Goal: Information Seeking & Learning: Learn about a topic

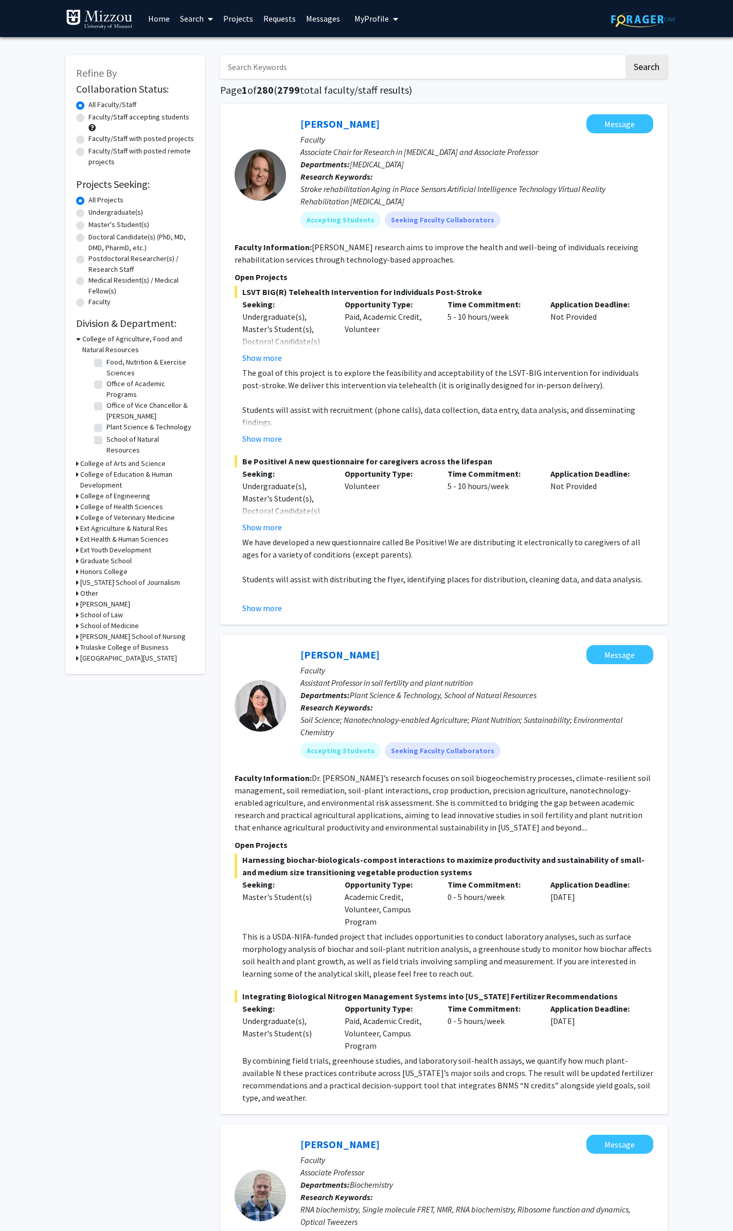
scroll to position [81, 0]
click at [77, 337] on icon at bounding box center [78, 339] width 5 height 11
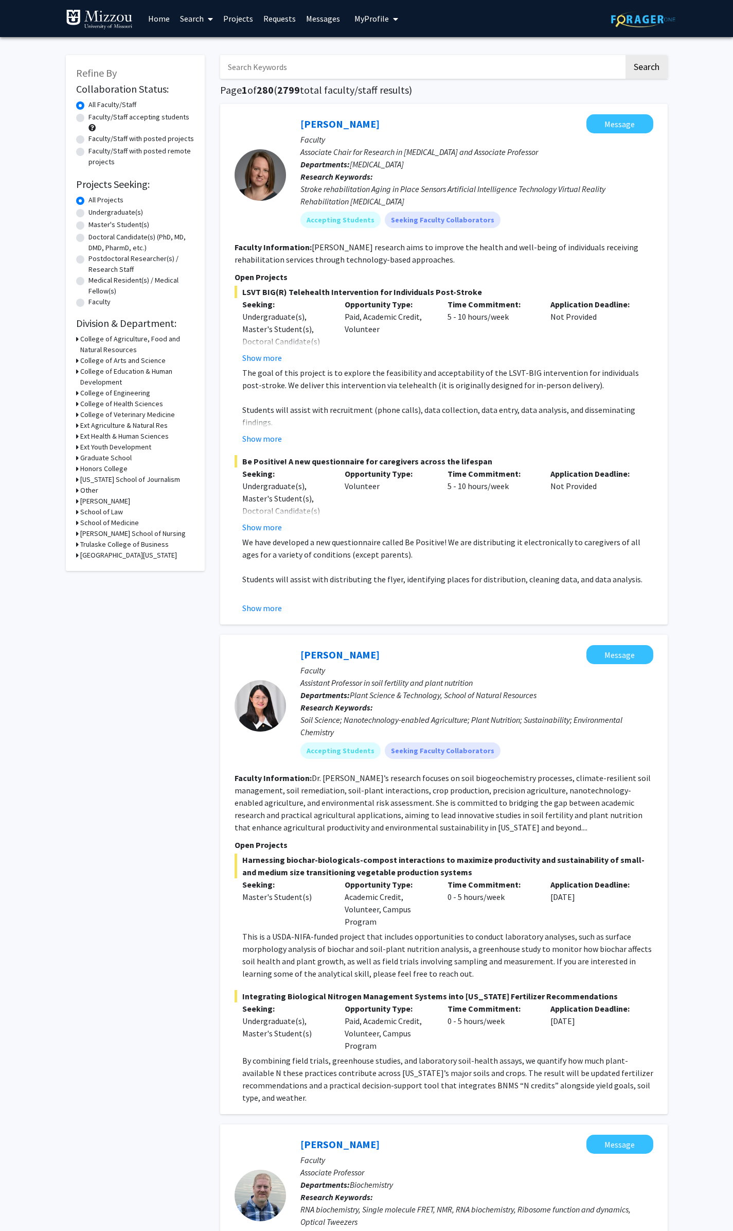
click at [76, 360] on icon at bounding box center [77, 360] width 3 height 11
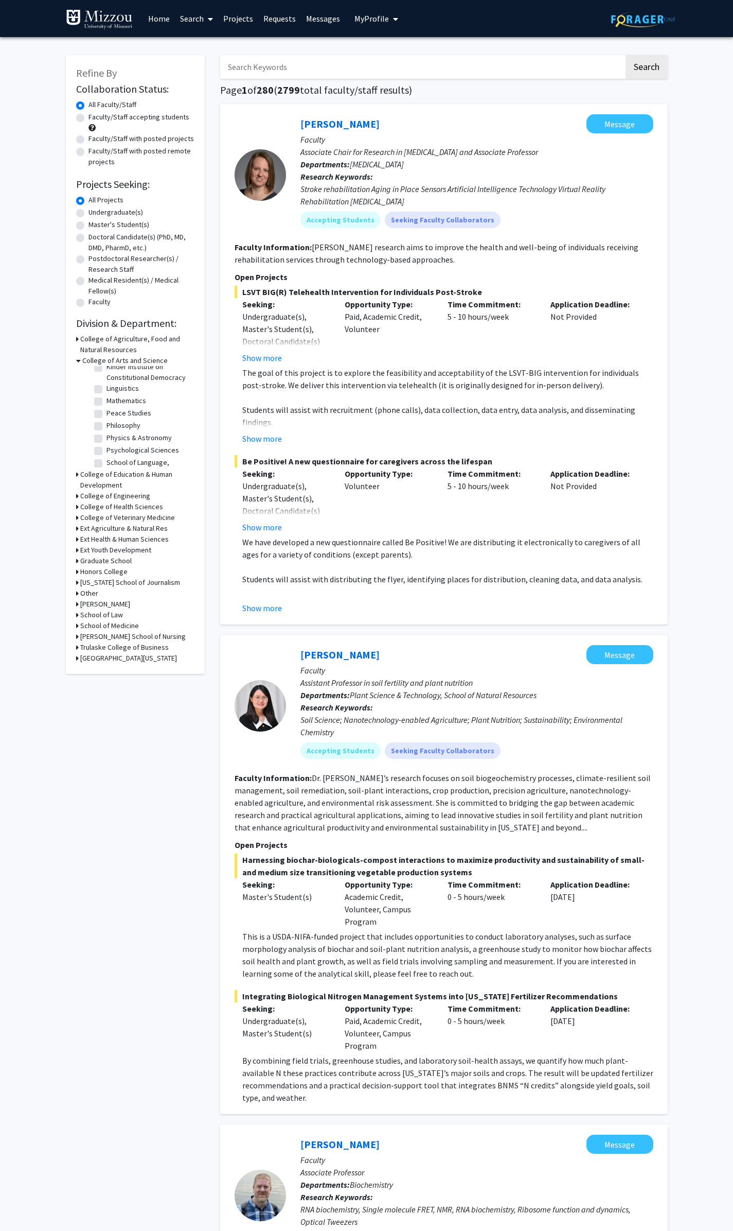
scroll to position [206, 0]
click at [107, 402] on label "Mathematics" at bounding box center [127, 396] width 40 height 11
click at [107, 398] on input "Mathematics" at bounding box center [110, 394] width 7 height 7
checkbox input "true"
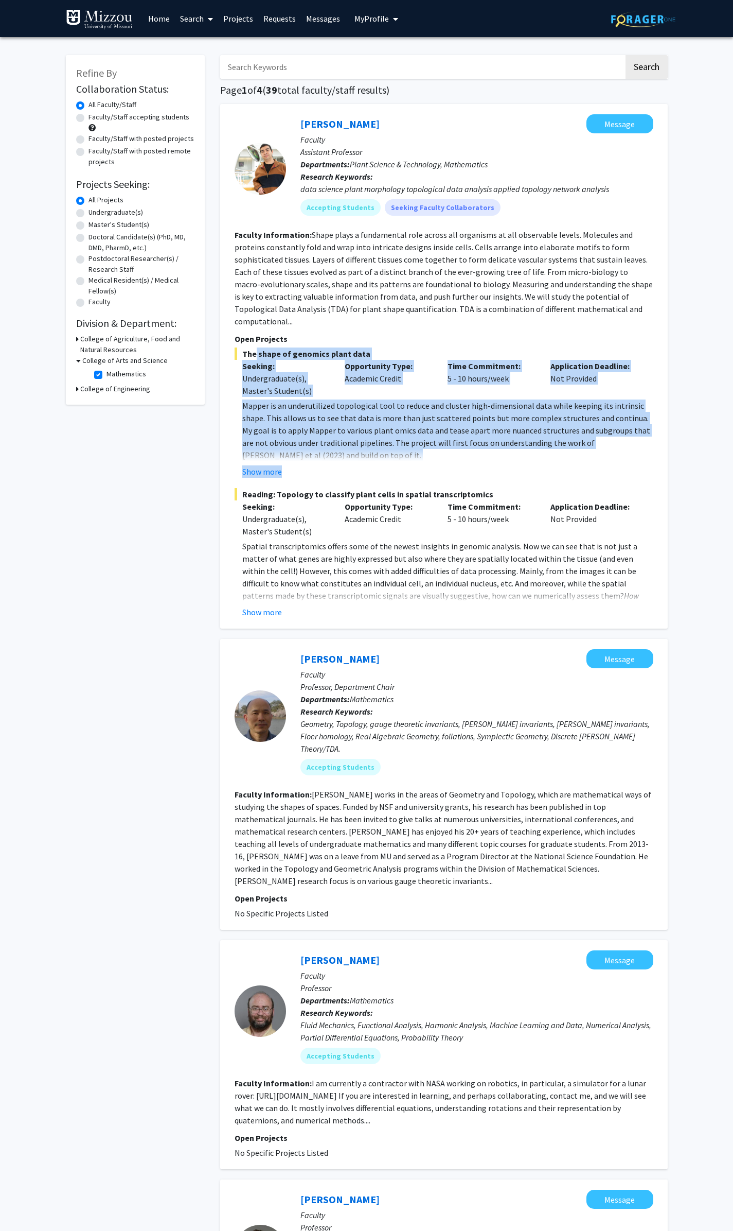
drag, startPoint x: 249, startPoint y: 347, endPoint x: 411, endPoint y: 456, distance: 195.4
click at [411, 456] on div "The shape of genomics plant data Seeking: Undergraduate(s), Master's Student(s)…" at bounding box center [444, 412] width 419 height 130
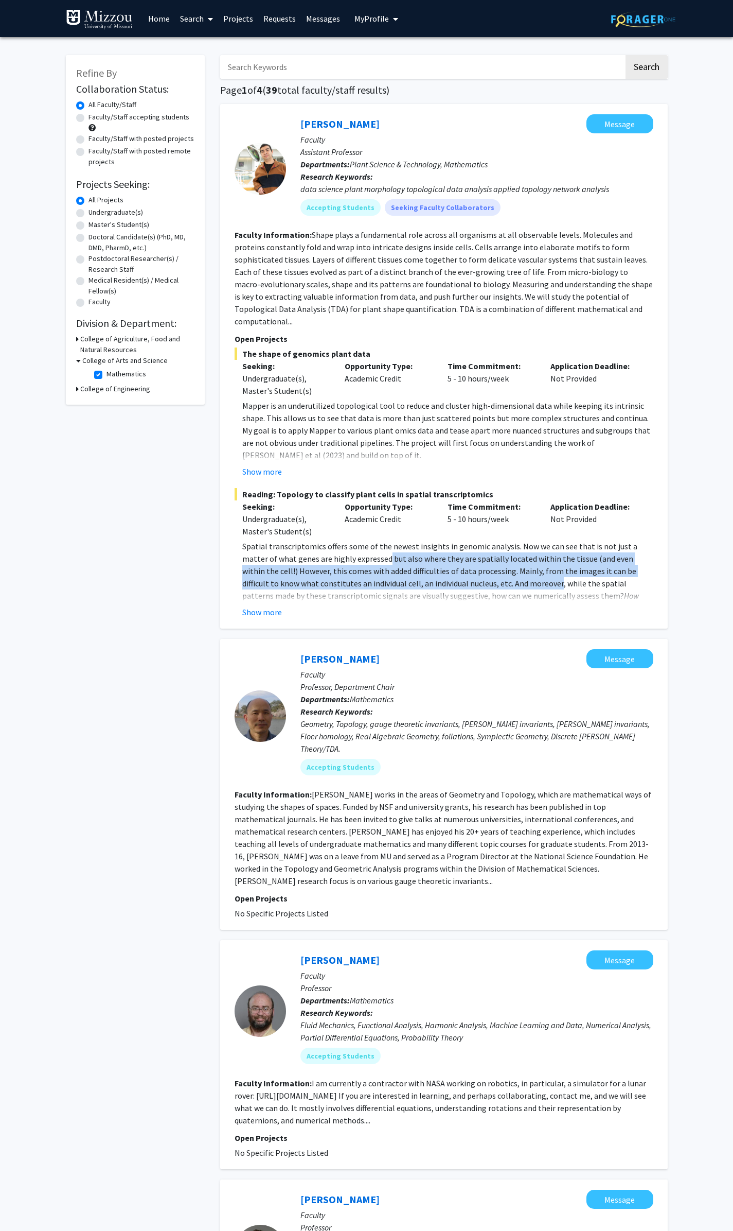
drag, startPoint x: 381, startPoint y: 551, endPoint x: 482, endPoint y: 568, distance: 102.4
click at [482, 568] on p "Spatial transcriptomics offers some of the newest insights in genomic analysis.…" at bounding box center [447, 577] width 411 height 74
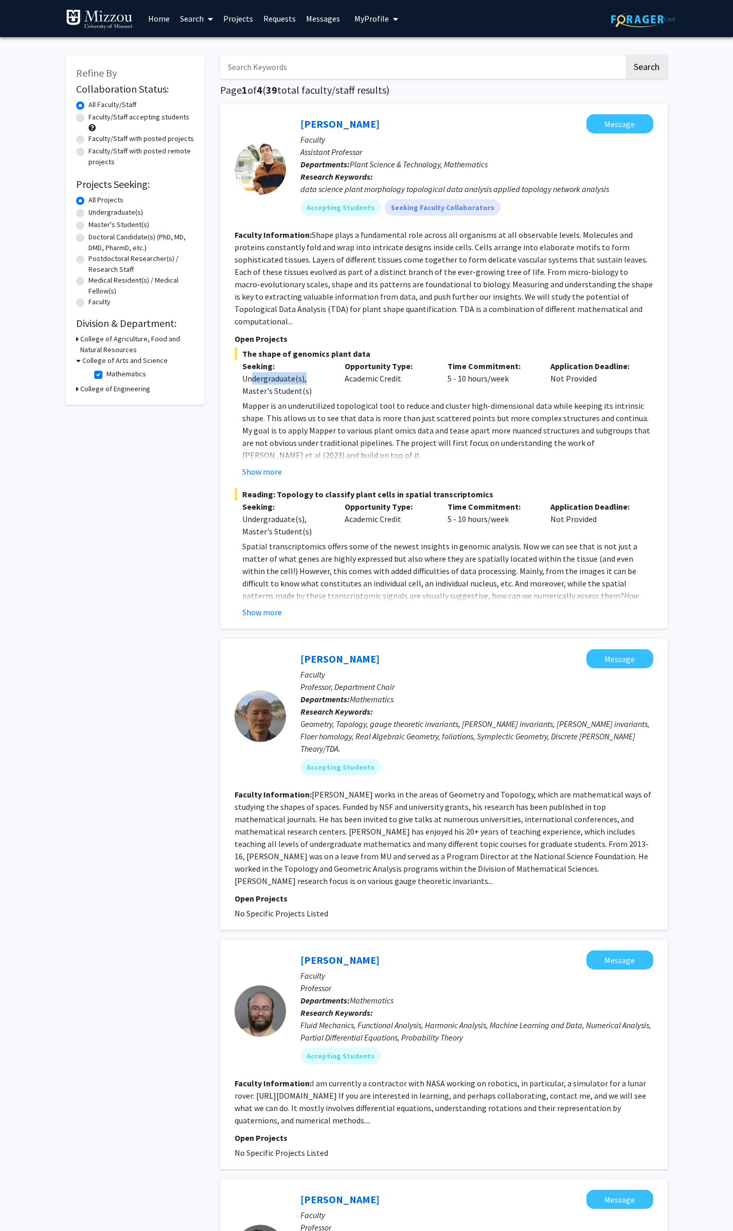
drag, startPoint x: 254, startPoint y: 365, endPoint x: 325, endPoint y: 370, distance: 71.2
click at [325, 372] on div "Undergraduate(s), Master's Student(s)" at bounding box center [285, 384] width 87 height 25
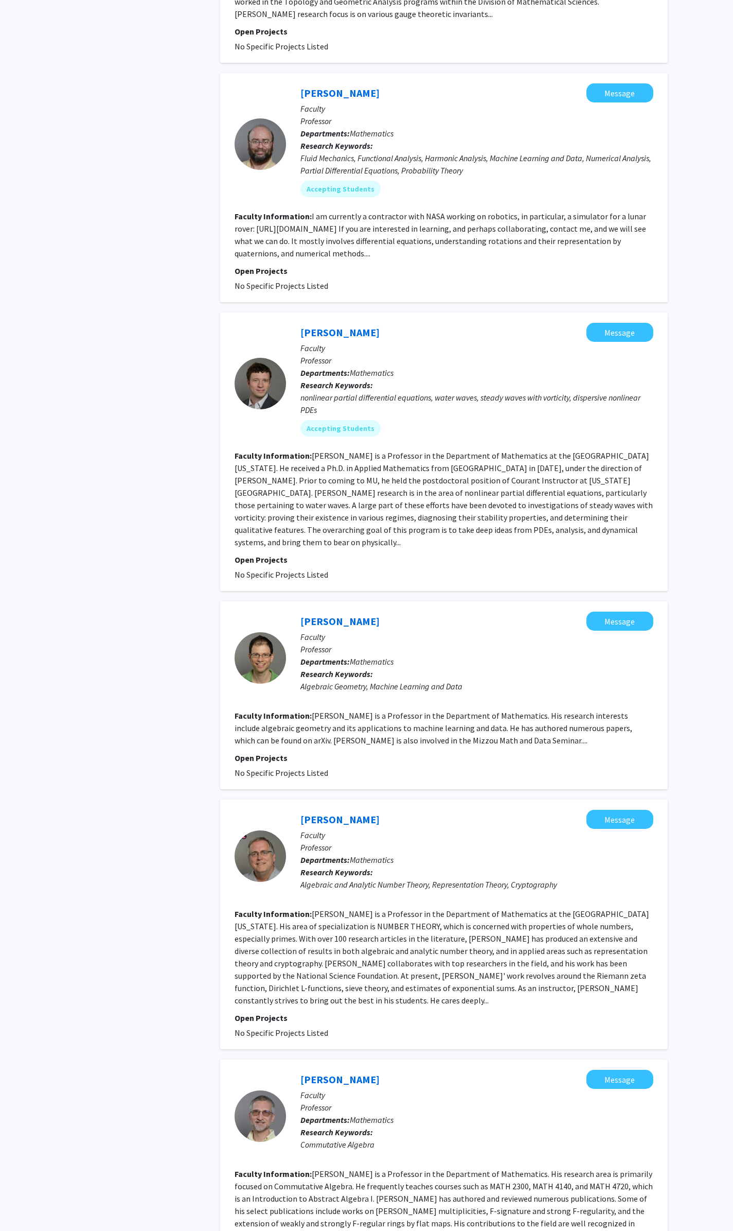
scroll to position [875, 0]
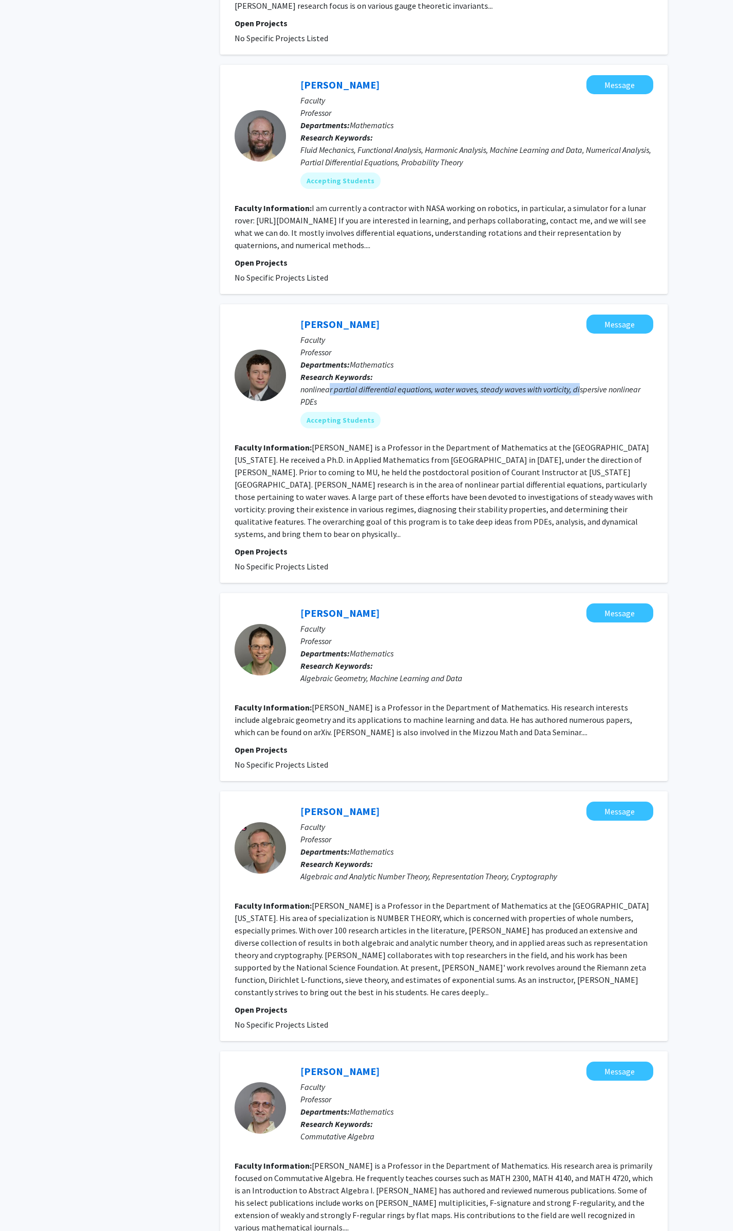
drag, startPoint x: 328, startPoint y: 364, endPoint x: 581, endPoint y: 364, distance: 253.2
click at [581, 383] on div "nonlinear partial differential equations, water waves, steady waves with vortic…" at bounding box center [477, 395] width 353 height 25
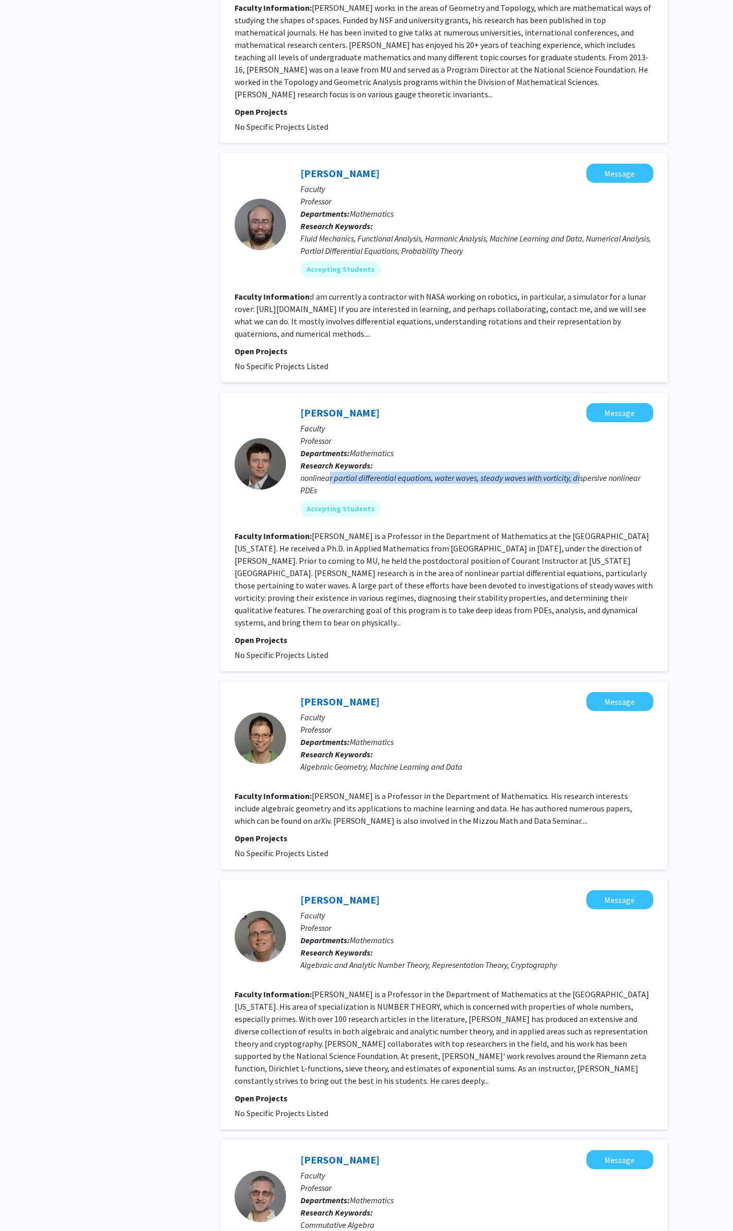
scroll to position [772, 0]
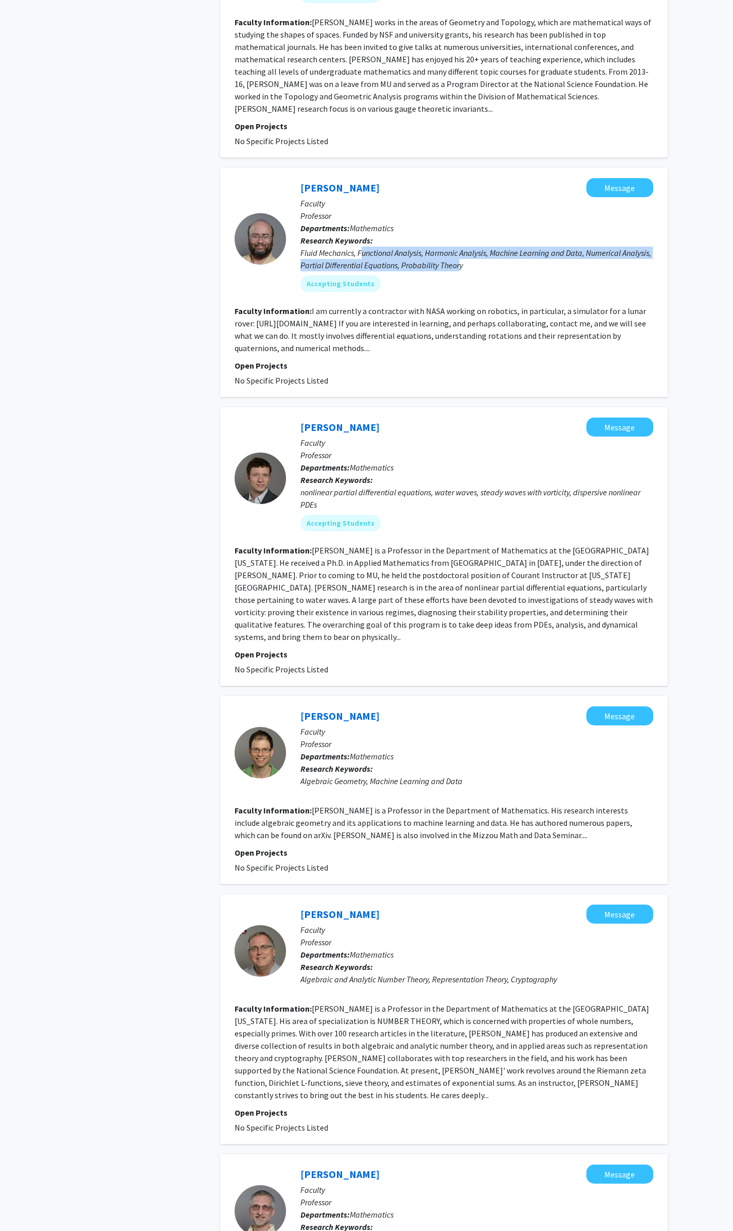
drag, startPoint x: 360, startPoint y: 226, endPoint x: 459, endPoint y: 239, distance: 99.7
click at [459, 247] on div "Fluid Mechanics, Functional Analysis, Harmonic Analysis, Machine Learning and D…" at bounding box center [477, 259] width 353 height 25
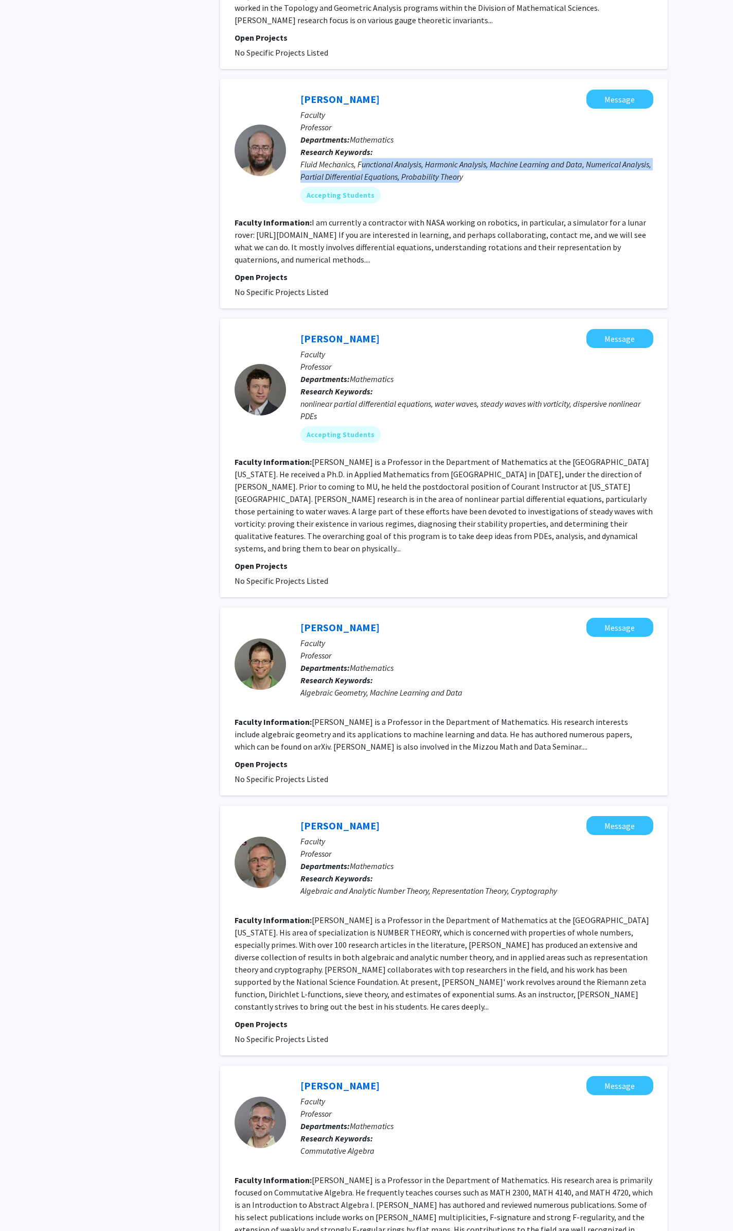
scroll to position [875, 0]
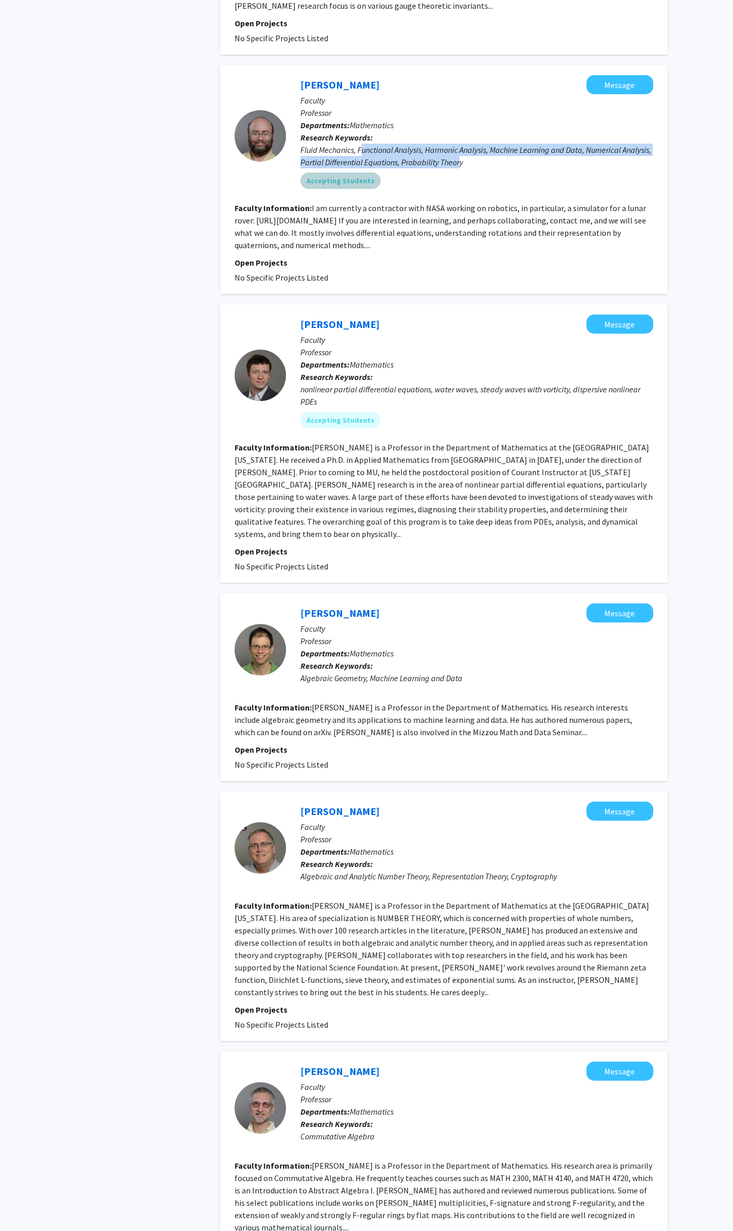
drag, startPoint x: 506, startPoint y: 165, endPoint x: 534, endPoint y: 143, distance: 35.1
click at [509, 170] on div "Accepting Students" at bounding box center [477, 180] width 357 height 21
click at [570, 144] on div "Fluid Mechanics, Functional Analysis, Harmonic Analysis, Machine Learning and D…" at bounding box center [477, 156] width 353 height 25
drag, startPoint x: 506, startPoint y: 126, endPoint x: 588, endPoint y: 121, distance: 82.0
click at [588, 144] on div "Fluid Mechanics, Functional Analysis, Harmonic Analysis, Machine Learning and D…" at bounding box center [477, 156] width 353 height 25
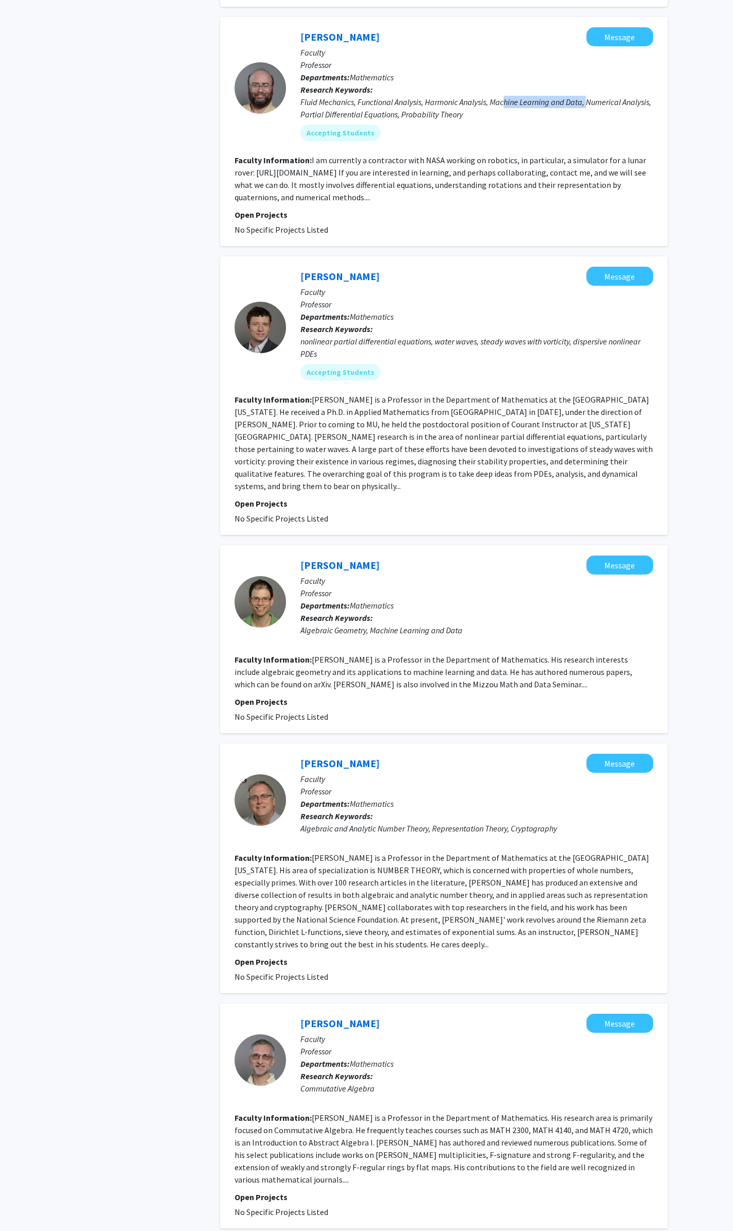
scroll to position [1132, 0]
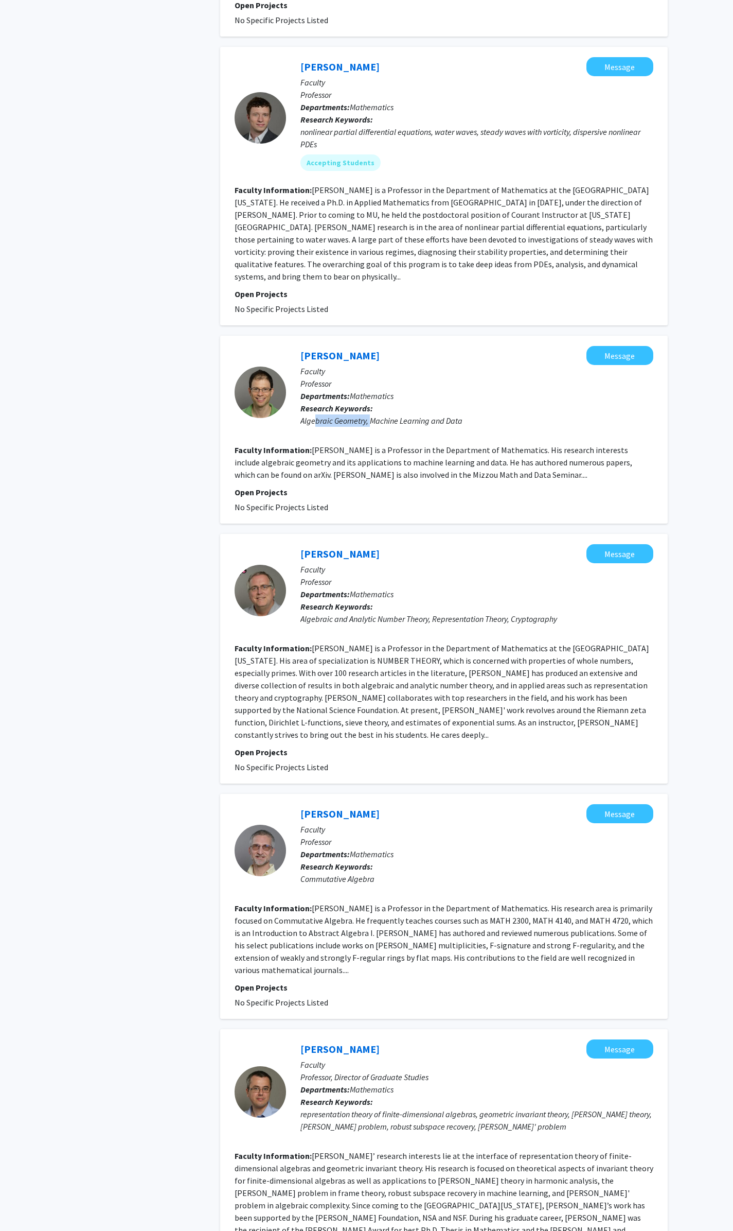
drag, startPoint x: 355, startPoint y: 375, endPoint x: 369, endPoint y: 382, distance: 15.9
click at [369, 414] on div "Algebraic Geometry, Machine Learning and Data" at bounding box center [477, 420] width 353 height 12
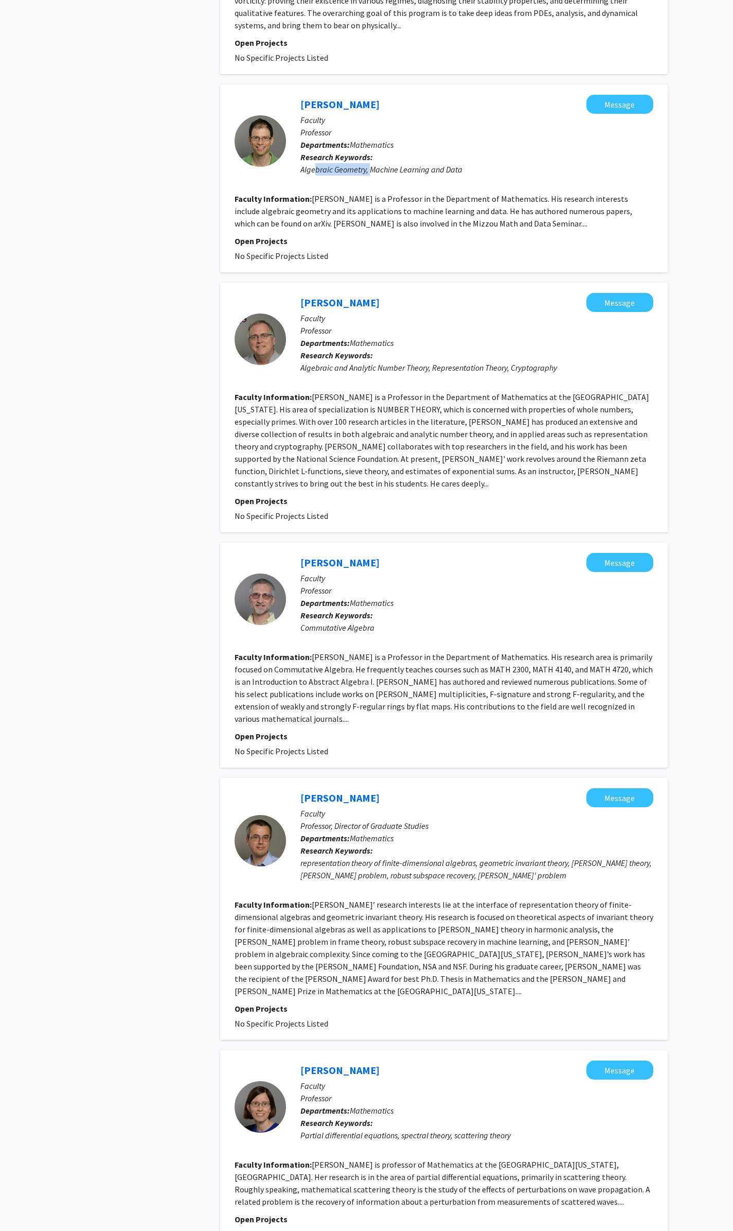
scroll to position [1441, 0]
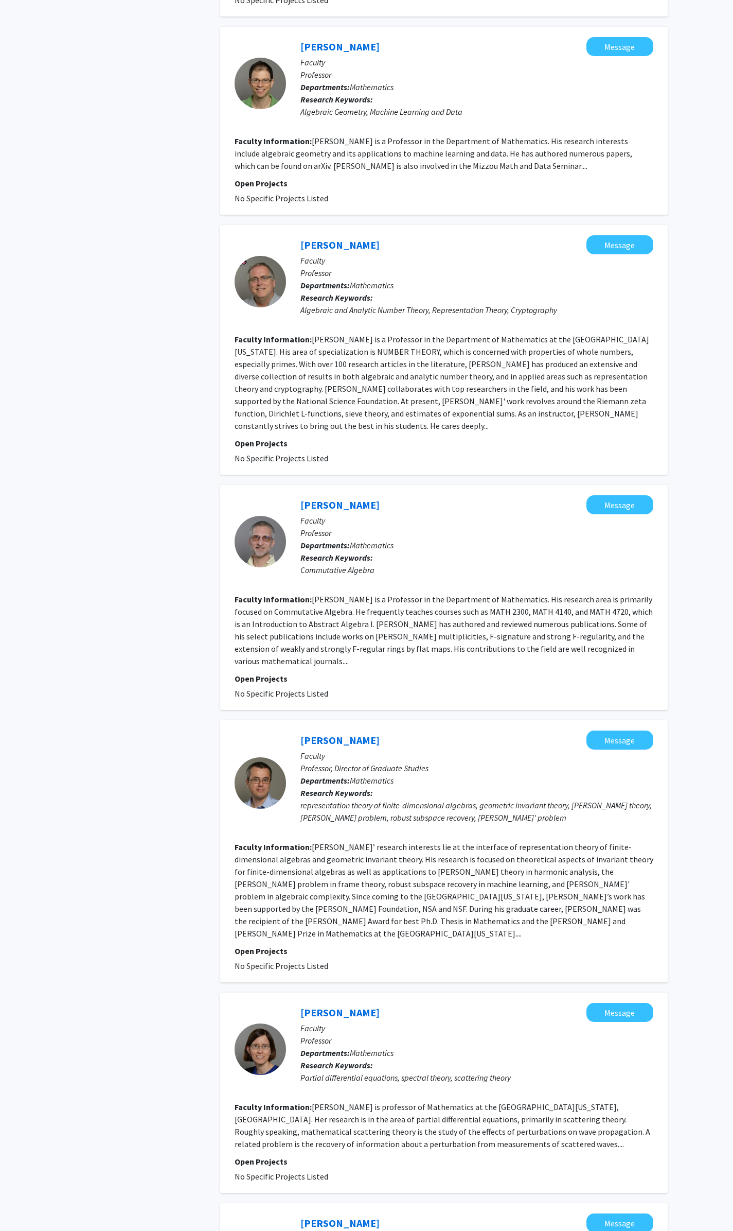
click at [330, 136] on fg-read-more "[PERSON_NAME] is a Professor in the Department of Mathematics. His research int…" at bounding box center [434, 153] width 398 height 35
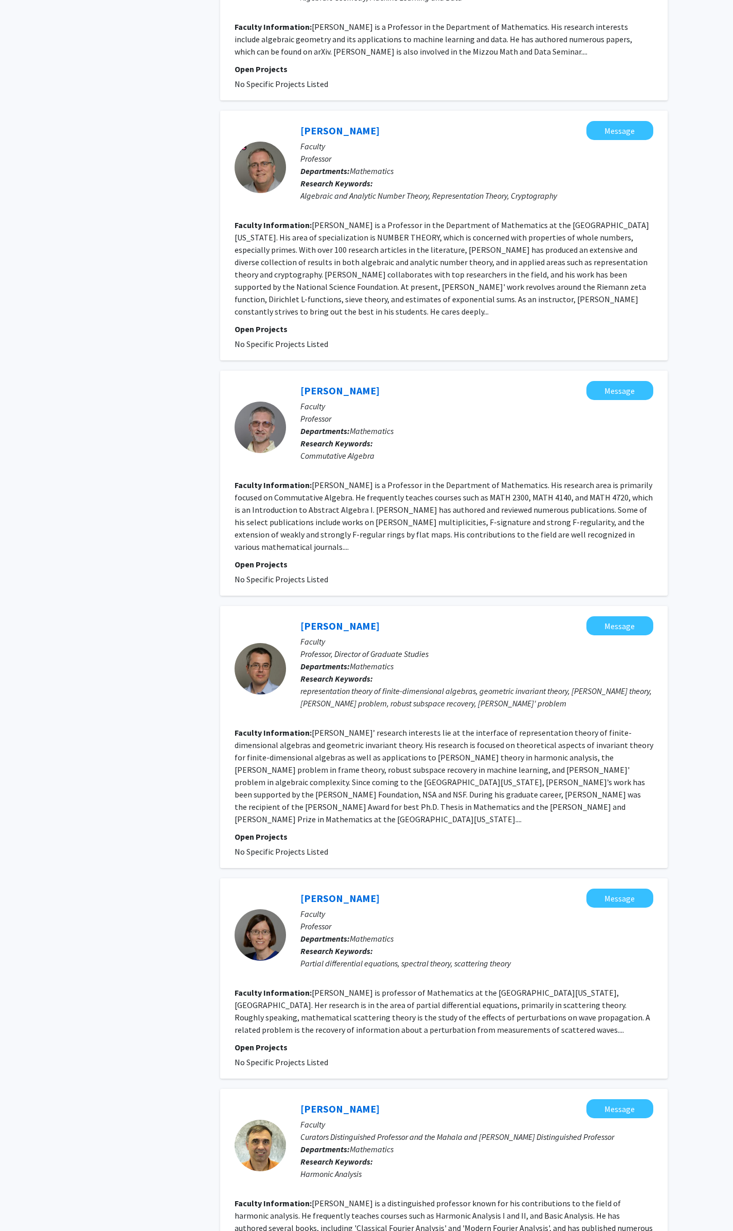
scroll to position [1647, 0]
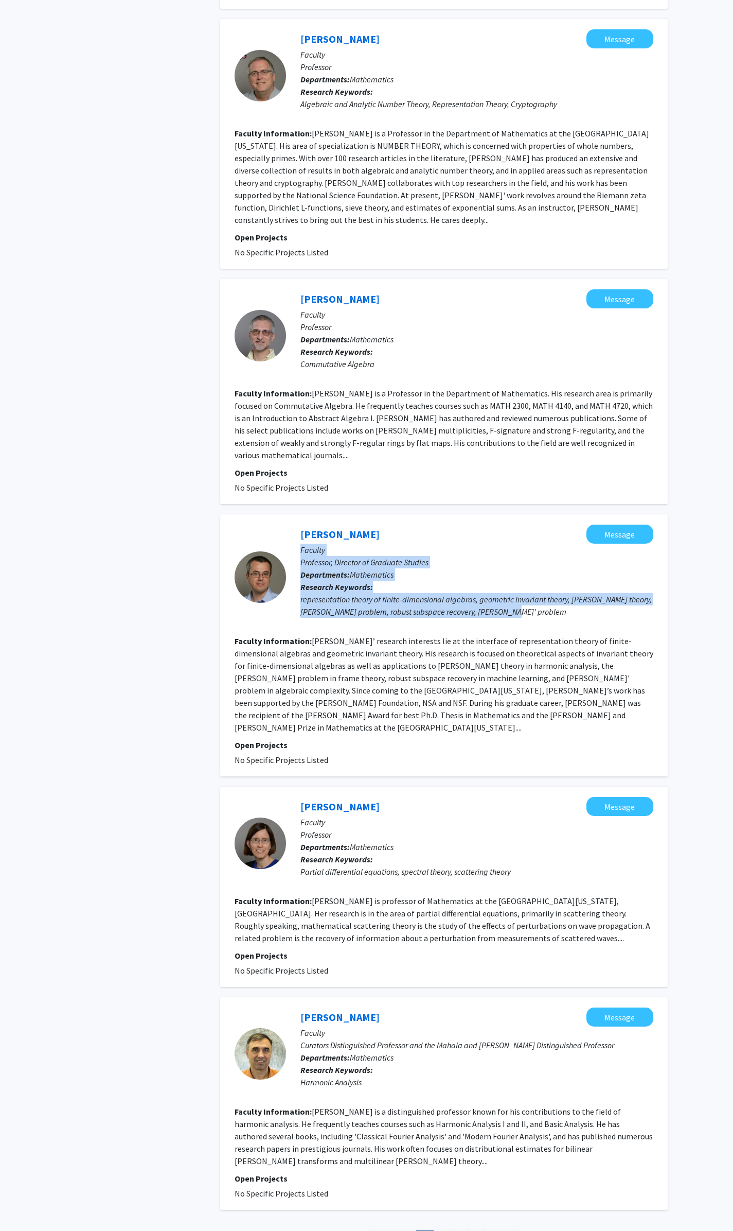
drag, startPoint x: 301, startPoint y: 503, endPoint x: 536, endPoint y: 552, distance: 239.7
click at [536, 552] on div "[PERSON_NAME] Message Faculty Professor, Director of Graduate Studies Departmen…" at bounding box center [469, 576] width 367 height 105
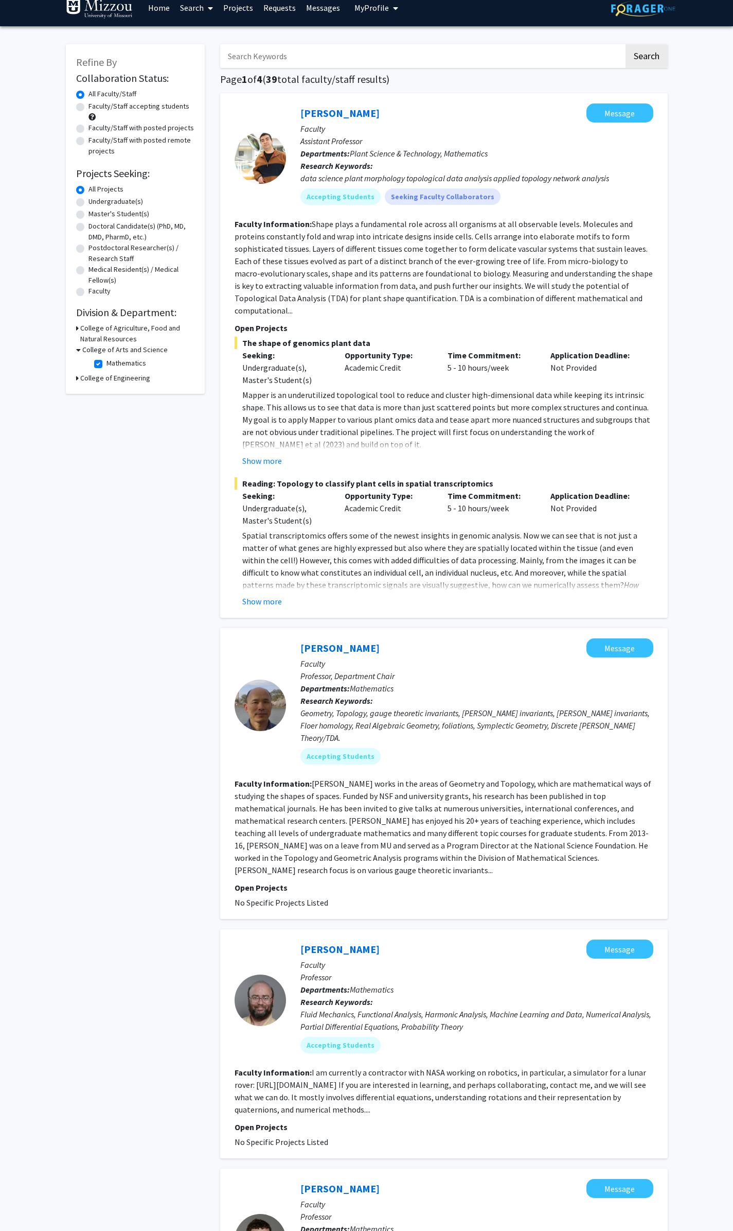
scroll to position [0, 0]
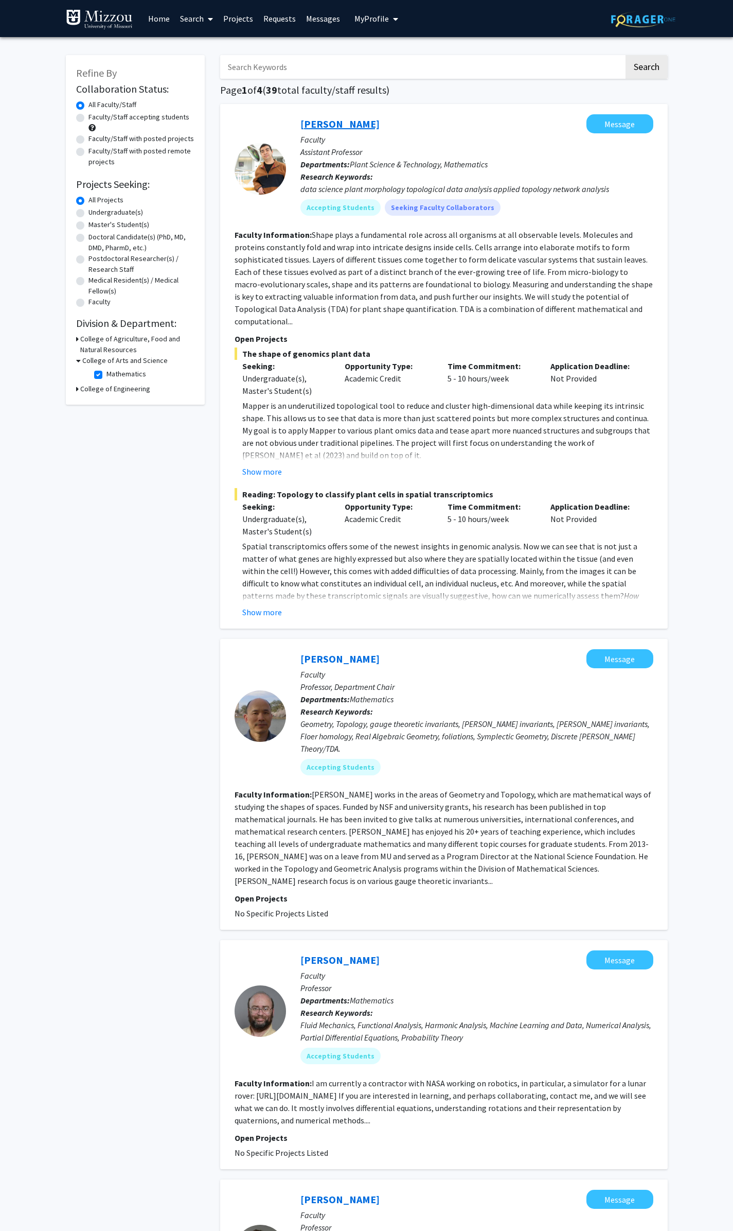
click at [333, 126] on link "[PERSON_NAME]" at bounding box center [340, 123] width 79 height 13
click at [89, 114] on label "Faculty/Staff accepting students" at bounding box center [139, 117] width 101 height 11
click at [89, 114] on input "Faculty/Staff accepting students" at bounding box center [92, 115] width 7 height 7
radio input "true"
click at [89, 215] on label "Undergraduate(s)" at bounding box center [116, 212] width 55 height 11
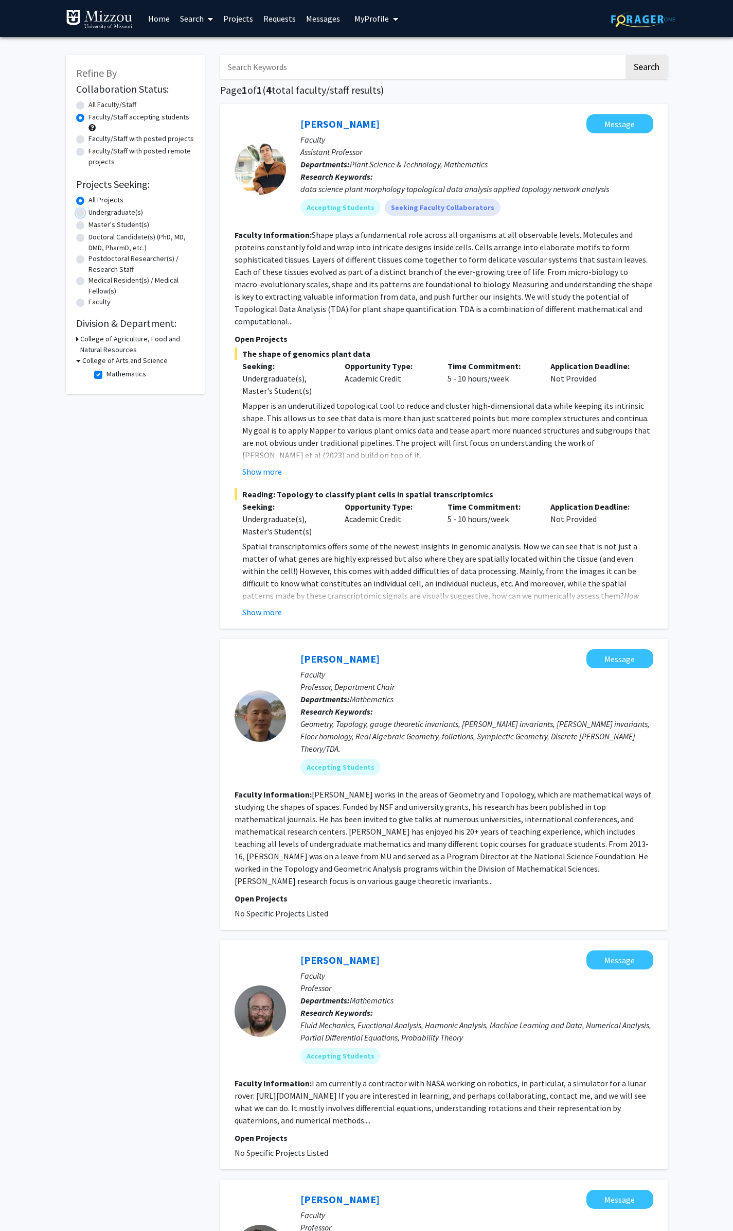
click at [89, 214] on input "Undergraduate(s)" at bounding box center [92, 210] width 7 height 7
radio input "true"
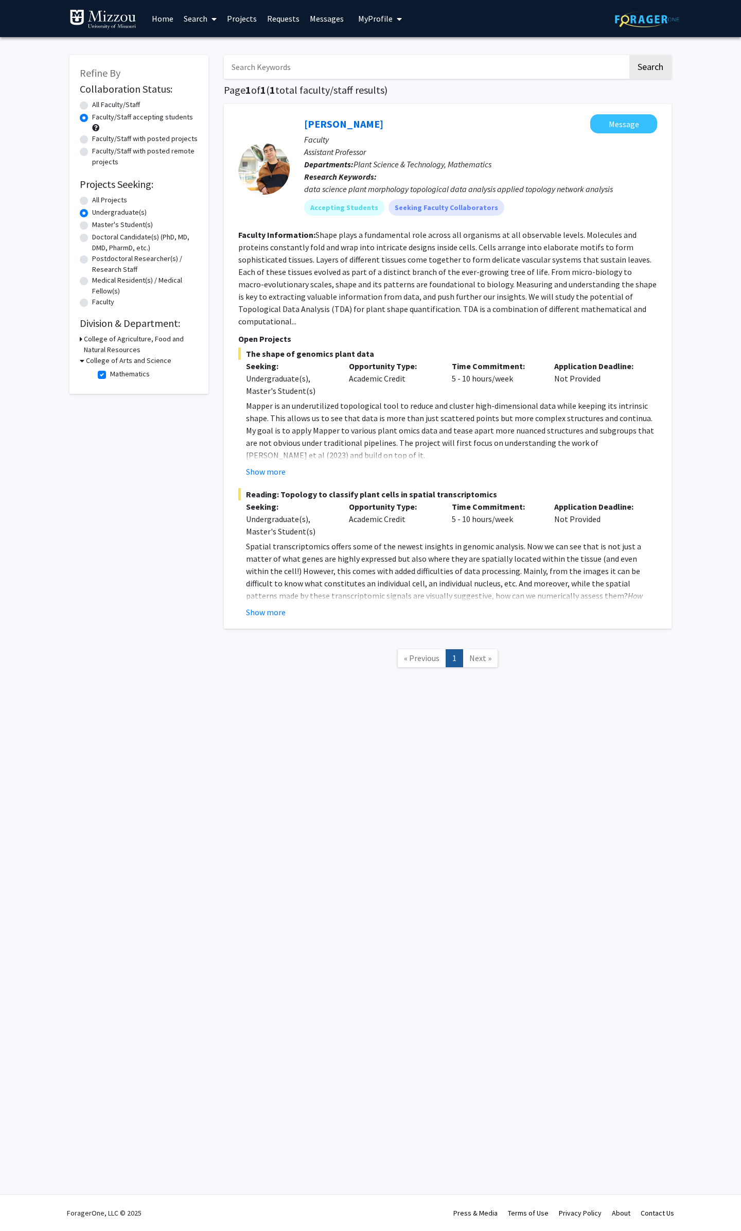
click at [110, 375] on label "Mathematics" at bounding box center [130, 374] width 40 height 11
click at [110, 375] on input "Mathematics" at bounding box center [113, 372] width 7 height 7
checkbox input "false"
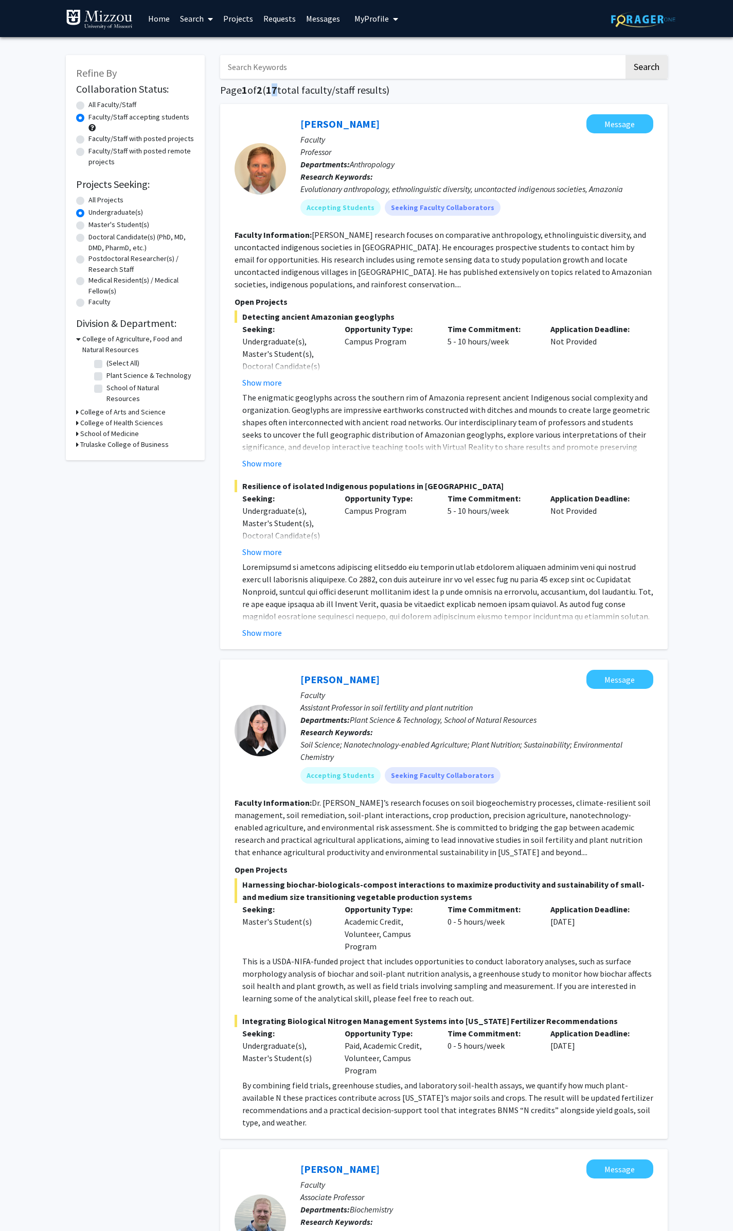
drag, startPoint x: 274, startPoint y: 90, endPoint x: 281, endPoint y: 92, distance: 6.4
click at [277, 92] on span "17" at bounding box center [271, 89] width 11 height 13
click at [303, 94] on h1 "Page 1 of 2 ( 17 total faculty/staff results)" at bounding box center [444, 90] width 448 height 12
drag, startPoint x: 548, startPoint y: 340, endPoint x: 616, endPoint y: 349, distance: 68.5
click at [616, 349] on div "Application Deadline: Not Provided" at bounding box center [594, 356] width 103 height 66
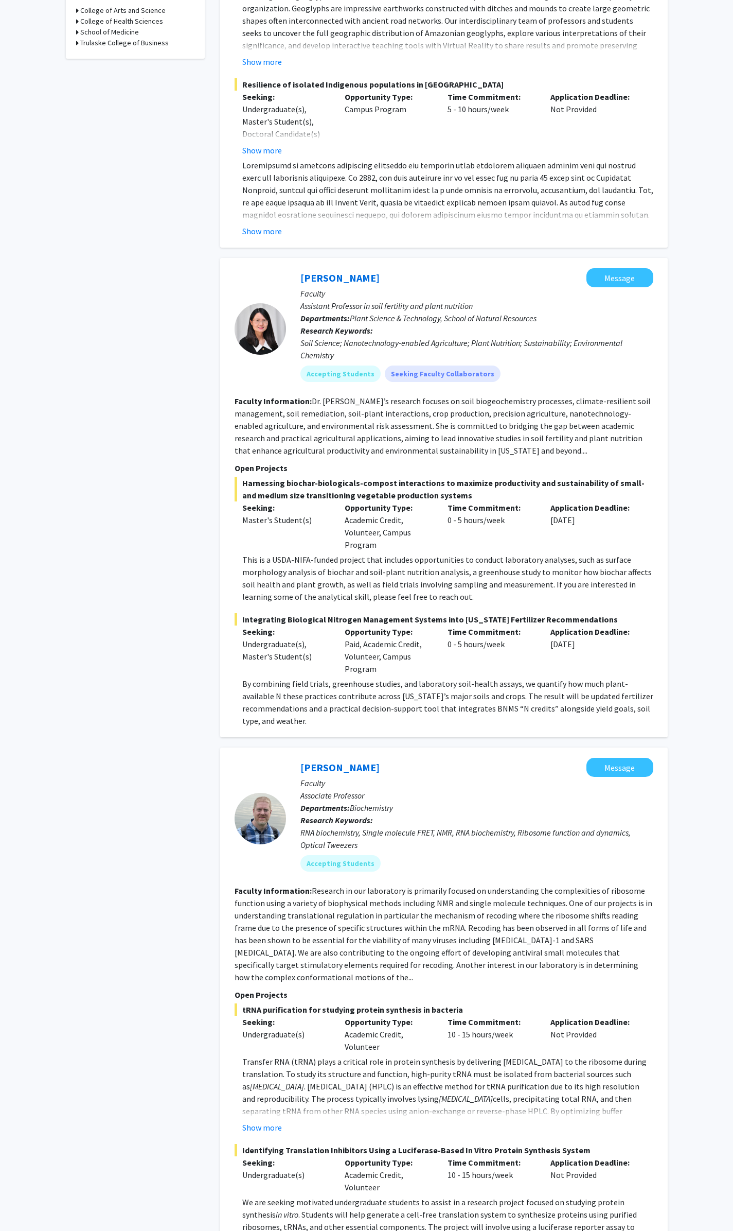
scroll to position [412, 0]
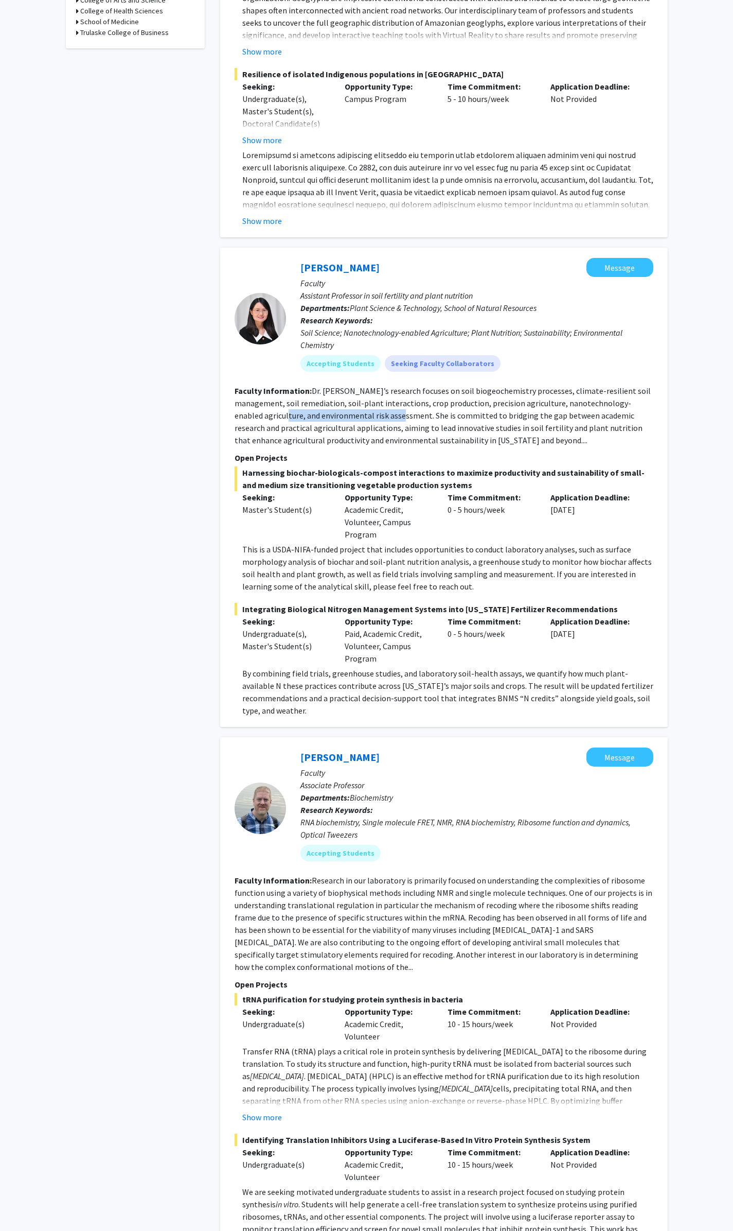
drag, startPoint x: 233, startPoint y: 416, endPoint x: 352, endPoint y: 414, distance: 119.4
click at [352, 414] on div "[PERSON_NAME] Message Faculty Assistant Professor in soil fertility and plant n…" at bounding box center [444, 487] width 448 height 479
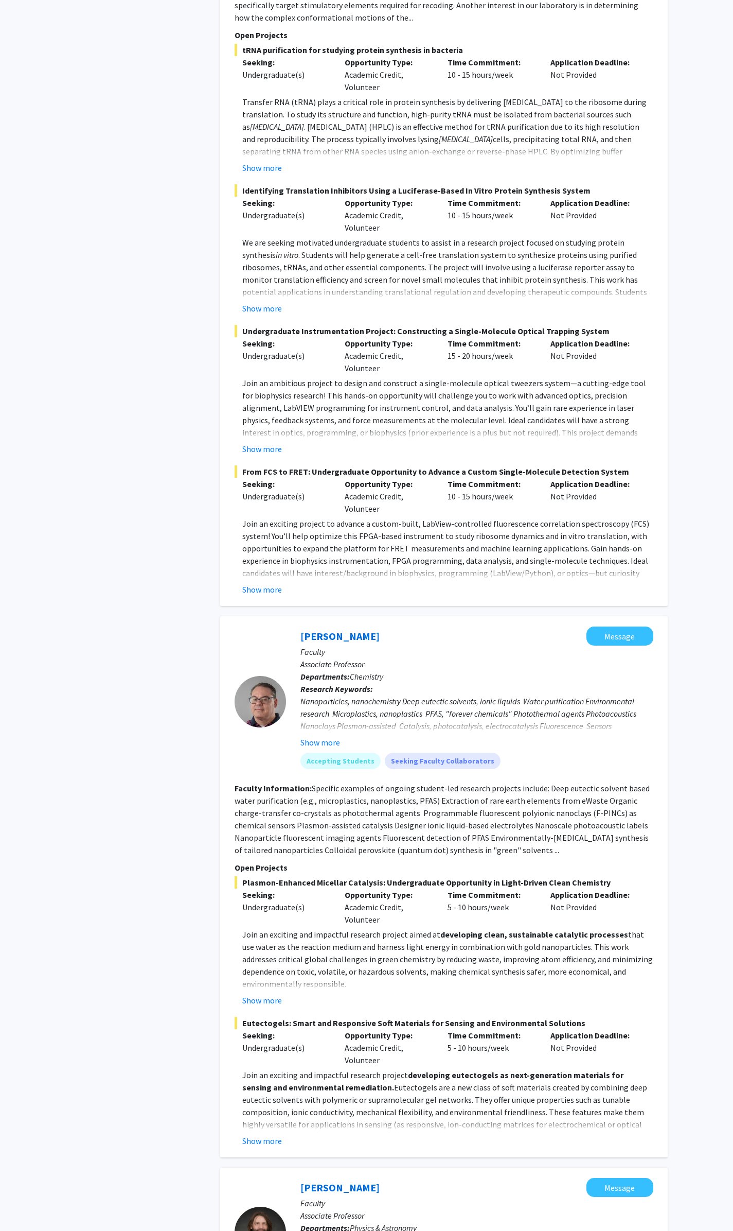
scroll to position [1390, 0]
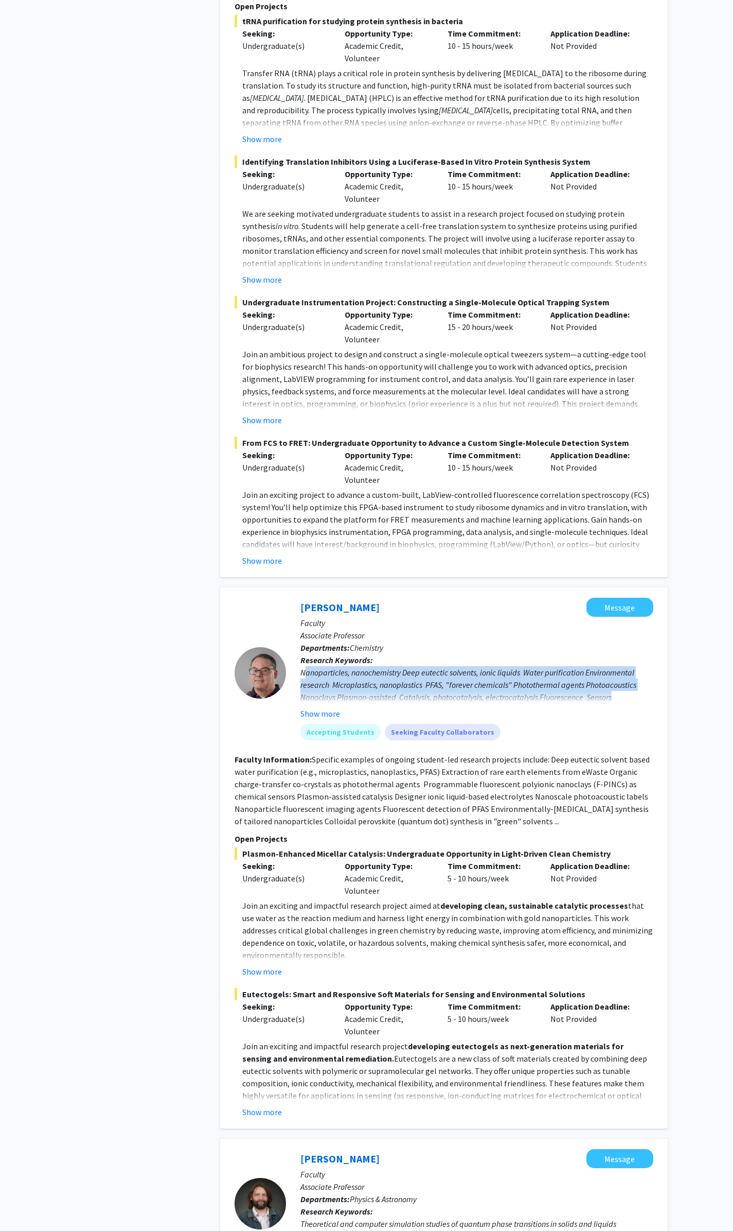
drag, startPoint x: 307, startPoint y: 659, endPoint x: 623, endPoint y: 682, distance: 316.9
click at [623, 682] on div "Nanoparticles, nanochemistry Deep eutectic solvents, ionic liquids Water purifi…" at bounding box center [477, 690] width 353 height 49
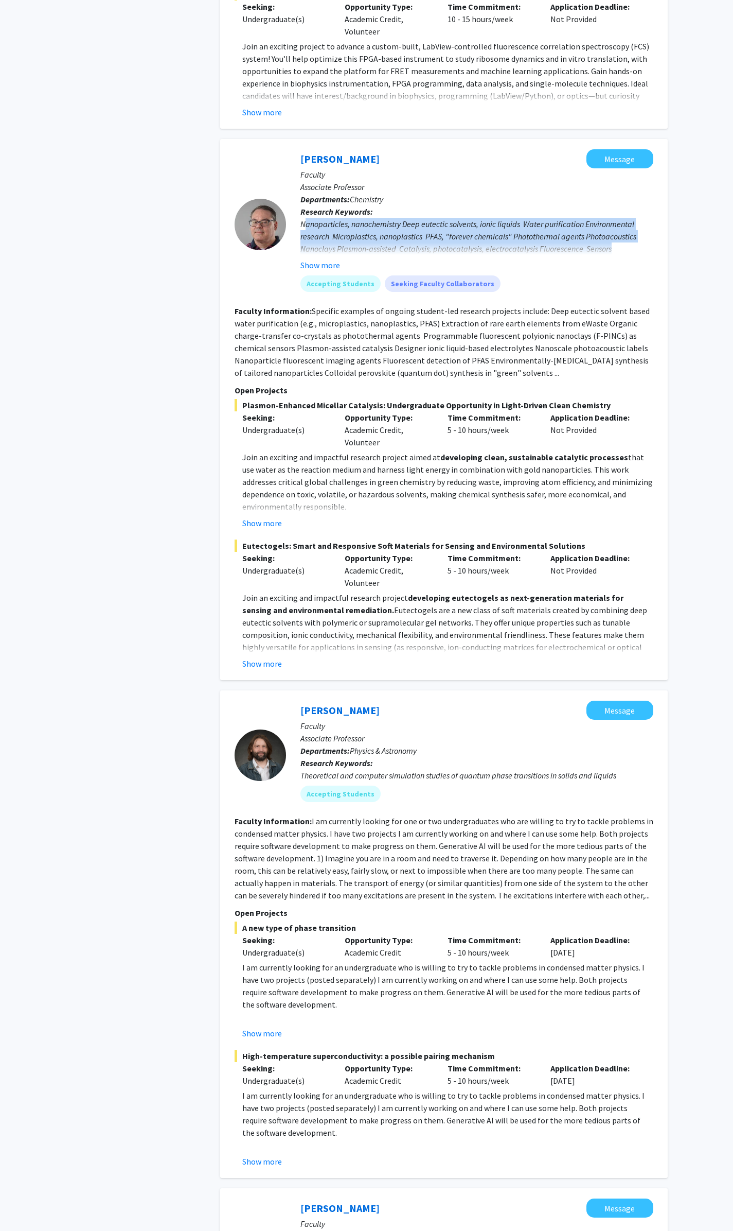
scroll to position [1853, 0]
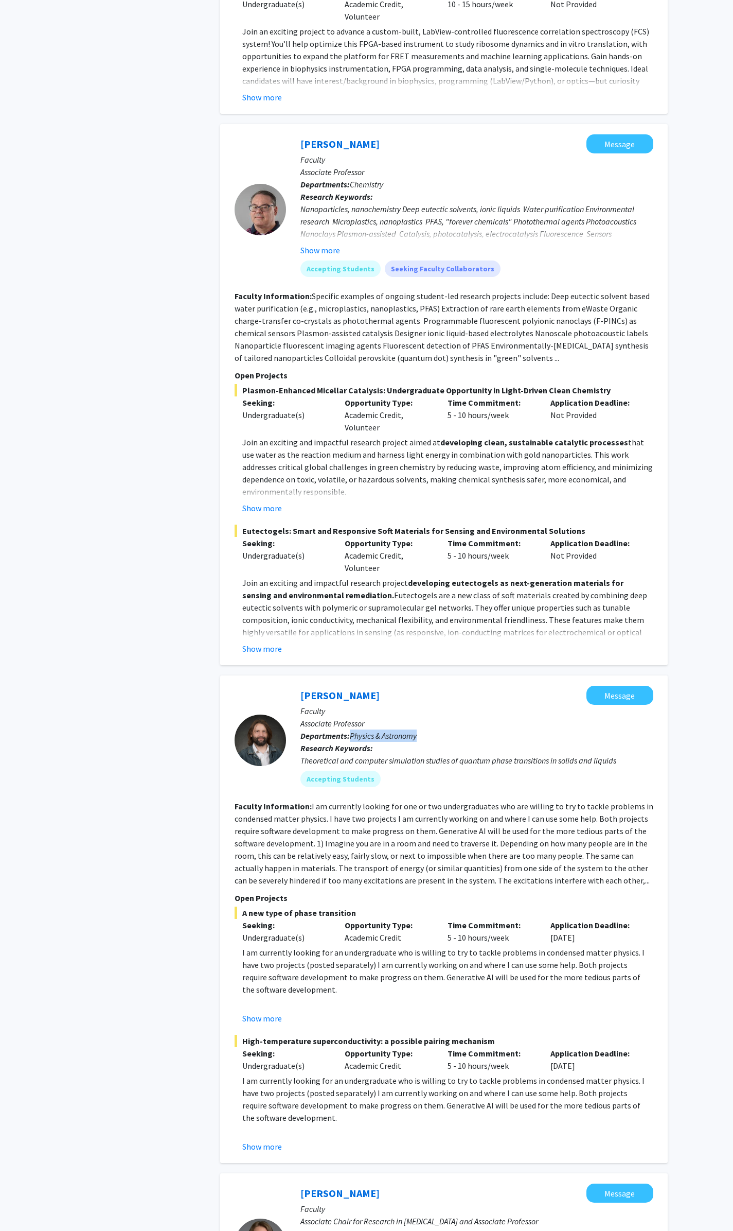
drag, startPoint x: 348, startPoint y: 721, endPoint x: 440, endPoint y: 727, distance: 92.3
click at [440, 729] on p "Departments: Physics & Astronomy" at bounding box center [477, 735] width 353 height 12
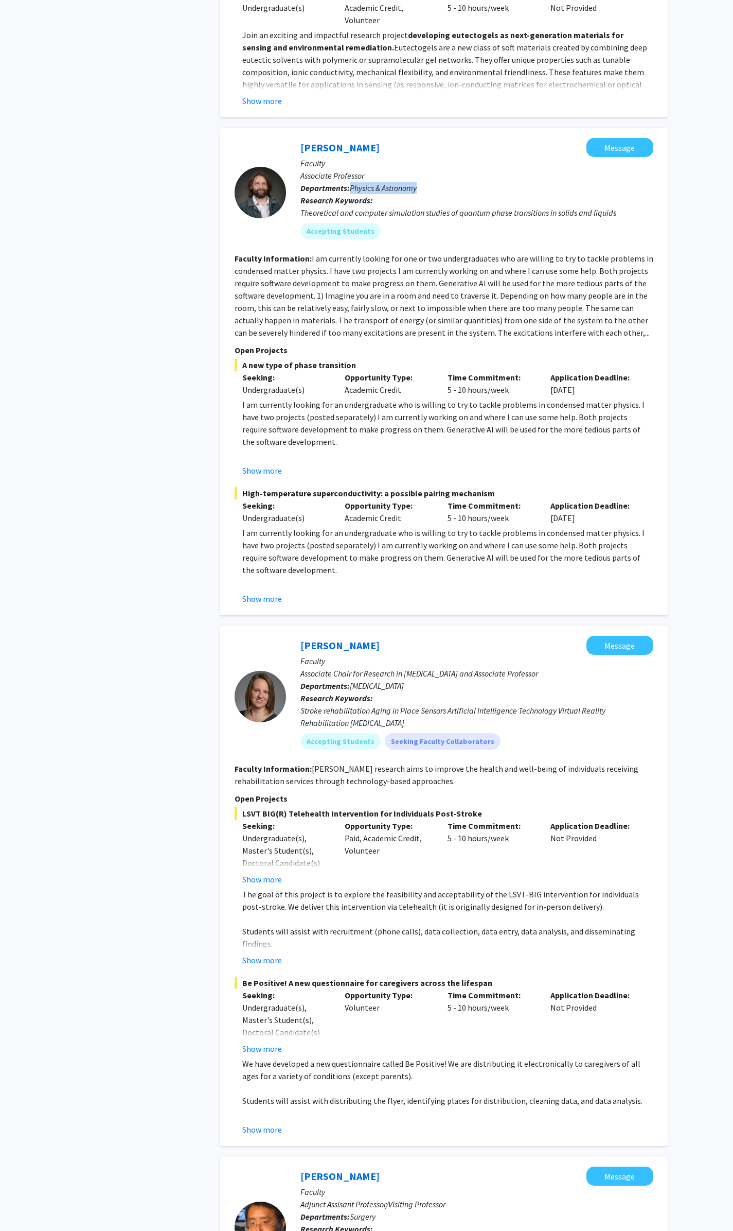
scroll to position [2419, 0]
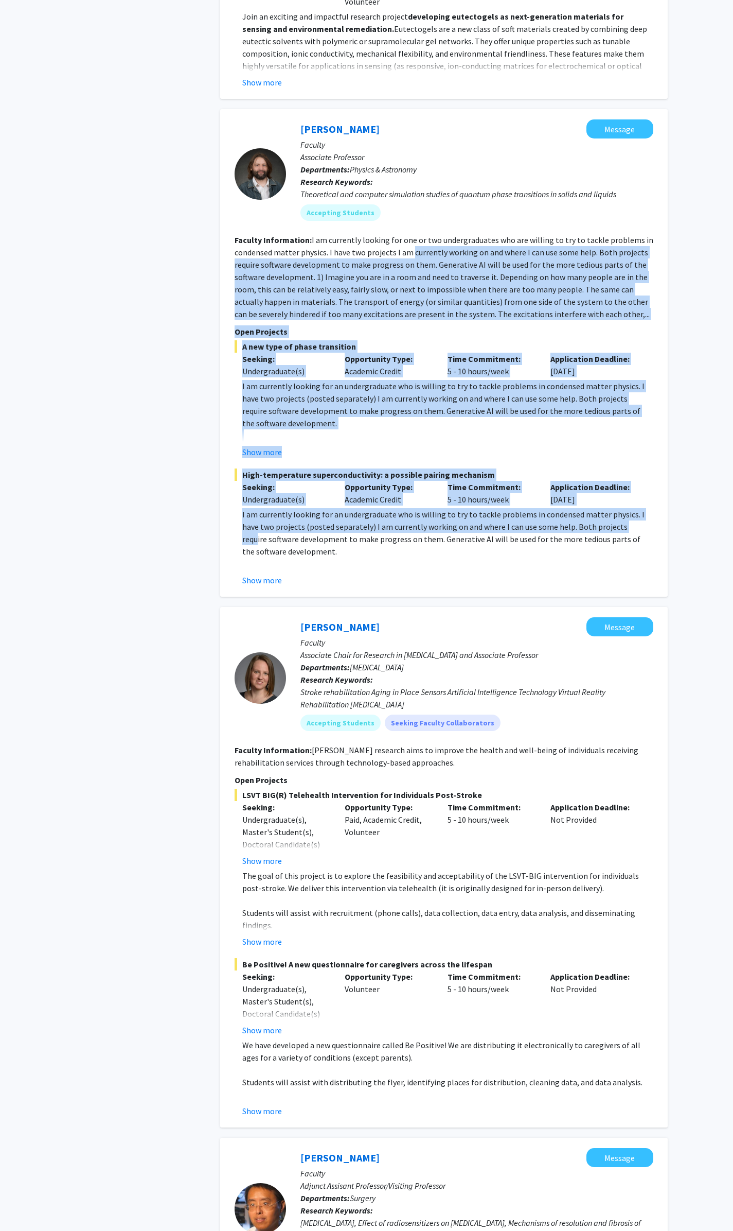
drag, startPoint x: 411, startPoint y: 244, endPoint x: 612, endPoint y: 519, distance: 341.1
click at [613, 519] on fg-search-faculty "[PERSON_NAME] Message Faculty Associate Professor Departments: Physics & Astron…" at bounding box center [444, 352] width 419 height 467
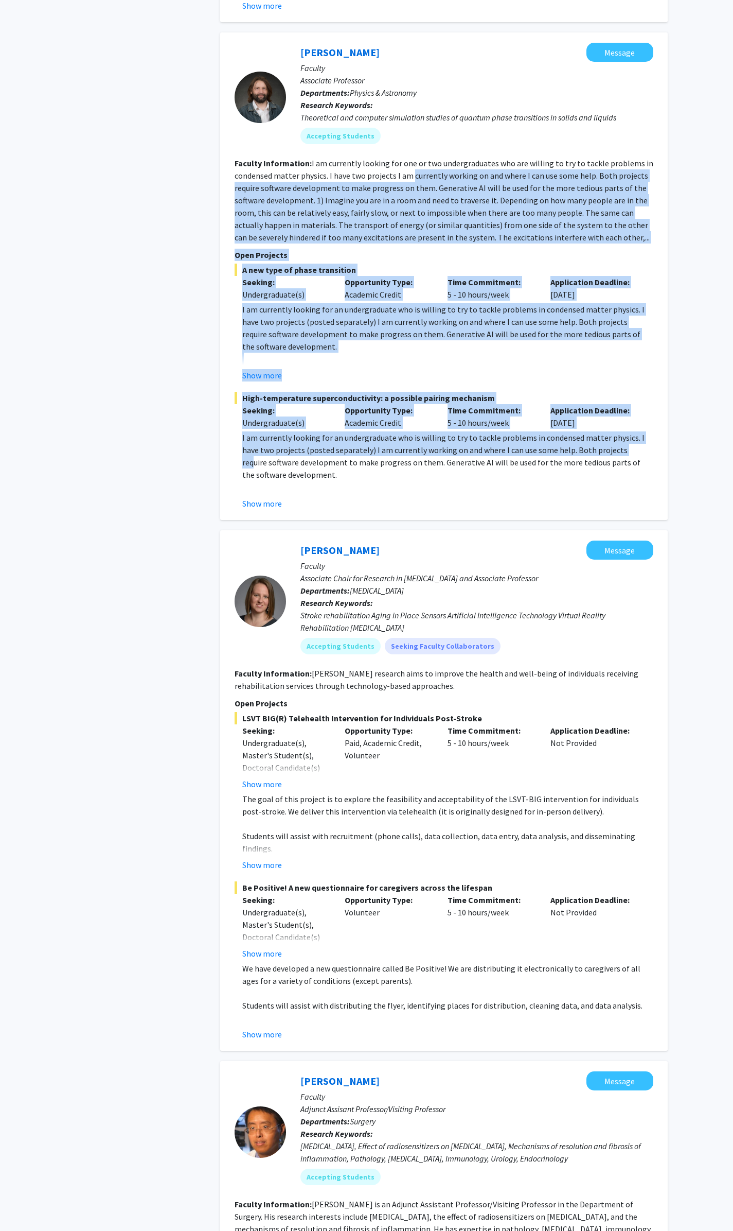
scroll to position [2522, 0]
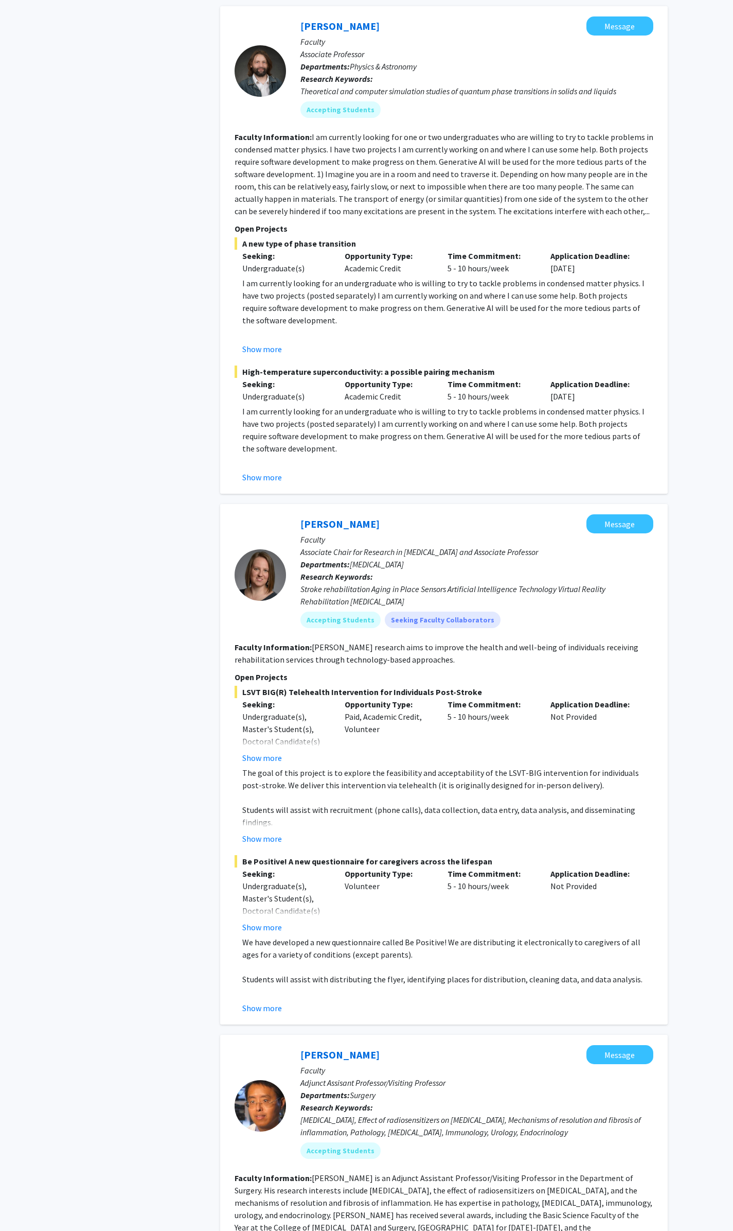
click at [150, 463] on div "Refine By Collaboration Status: Collaboration Status All Faculty/Staff Collabor…" at bounding box center [135, 286] width 154 height 5526
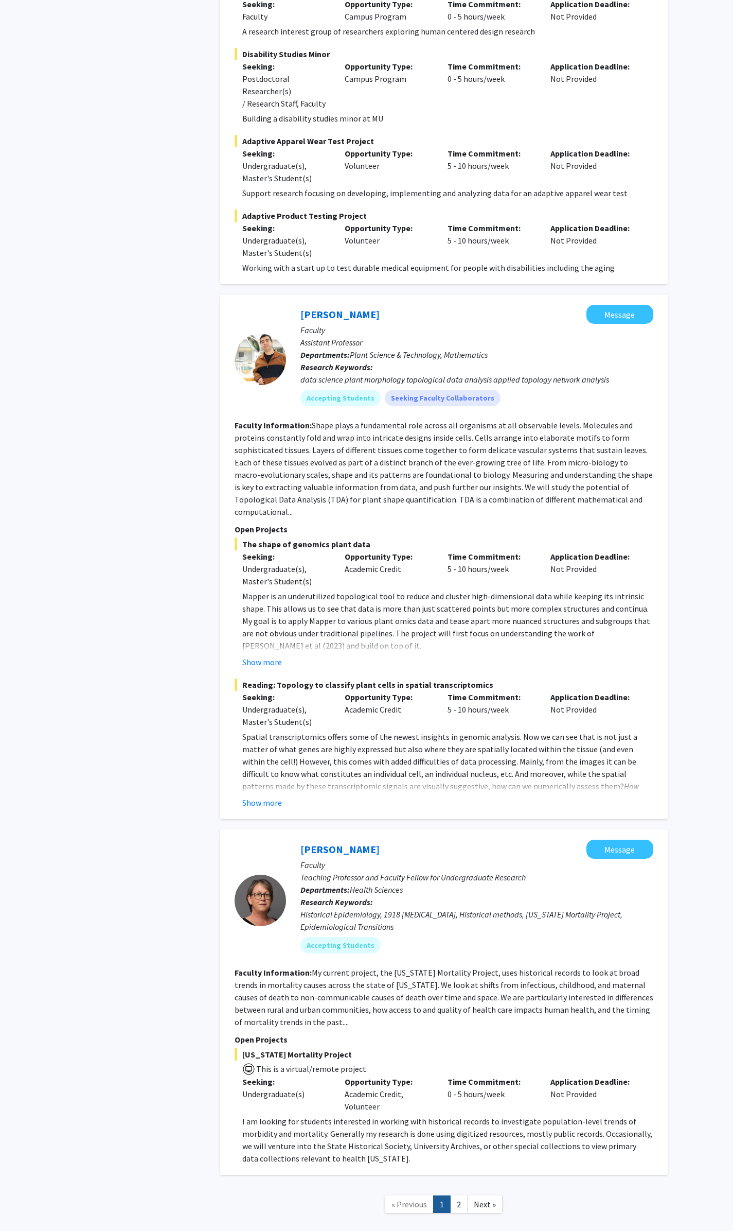
scroll to position [4345, 0]
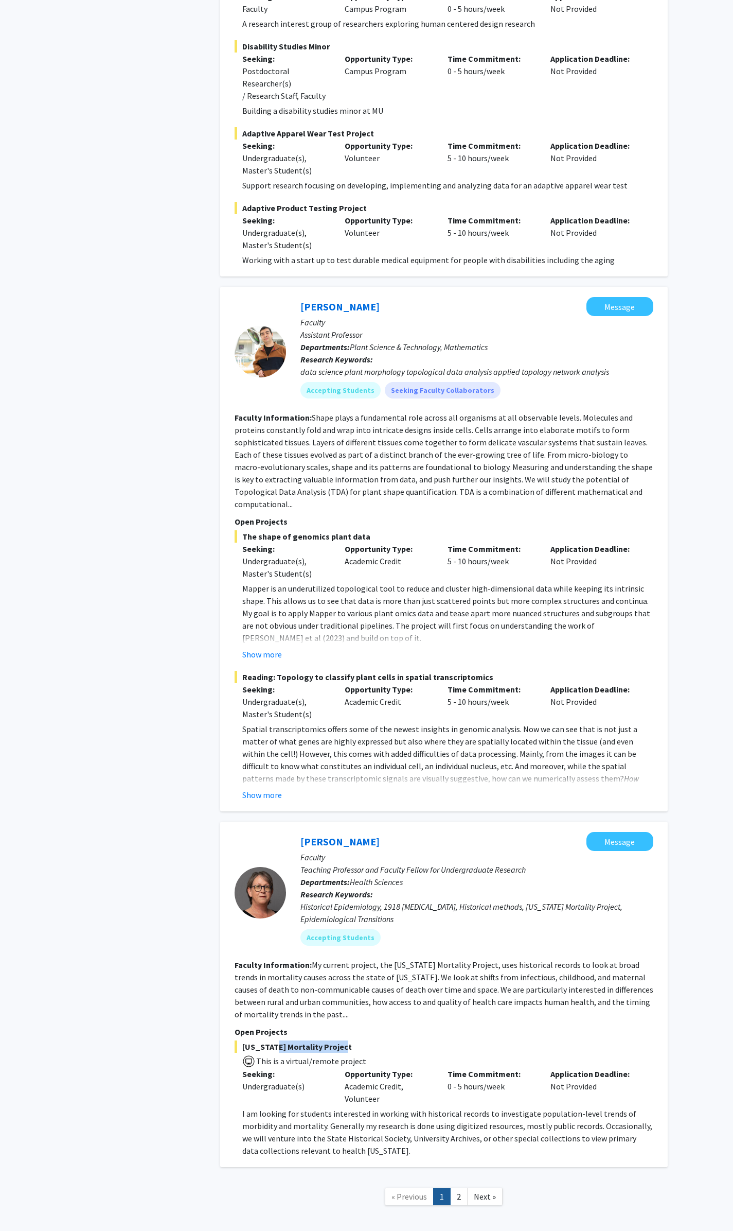
drag, startPoint x: 340, startPoint y: 1001, endPoint x: 270, endPoint y: 993, distance: 69.9
click at [270, 1040] on span "[US_STATE] Mortality Project" at bounding box center [444, 1046] width 419 height 12
click at [416, 1025] on p "Open Projects" at bounding box center [444, 1031] width 419 height 12
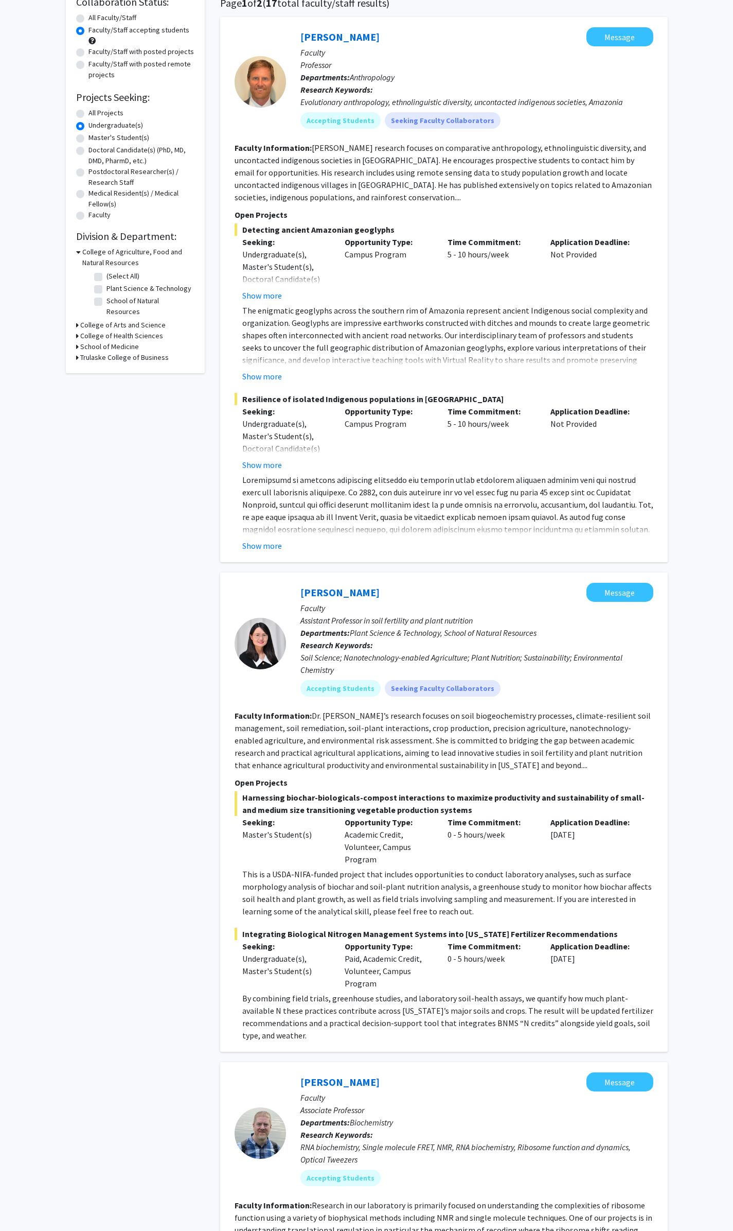
scroll to position [0, 0]
